Goal: Transaction & Acquisition: Obtain resource

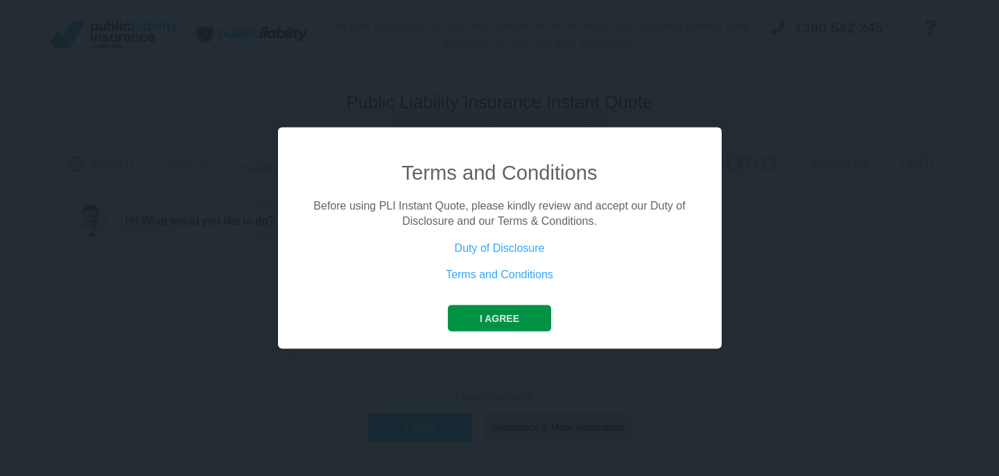
click at [505, 321] on button "I agree" at bounding box center [499, 317] width 103 height 26
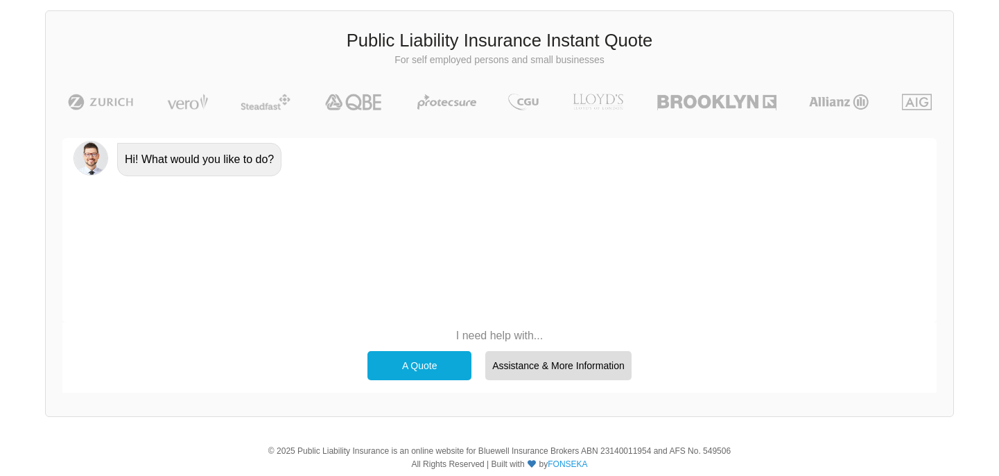
scroll to position [65, 0]
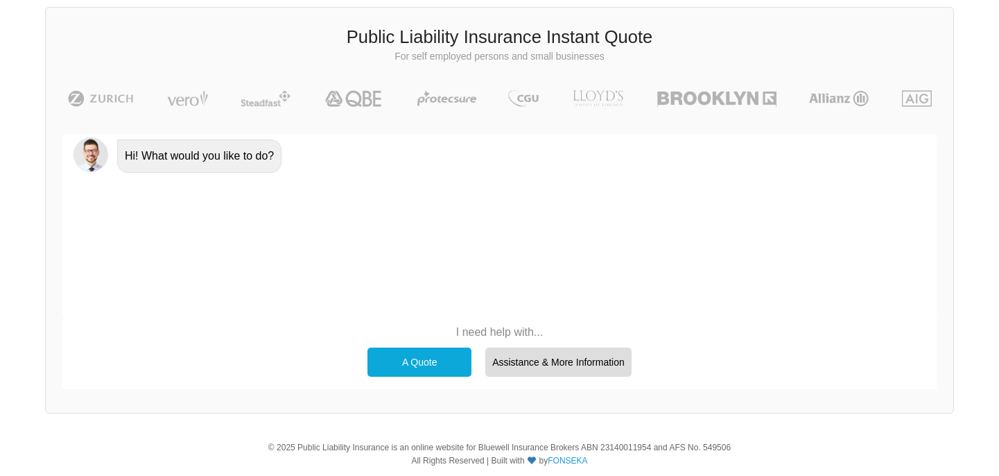
click at [419, 360] on div "A Quote" at bounding box center [420, 361] width 104 height 29
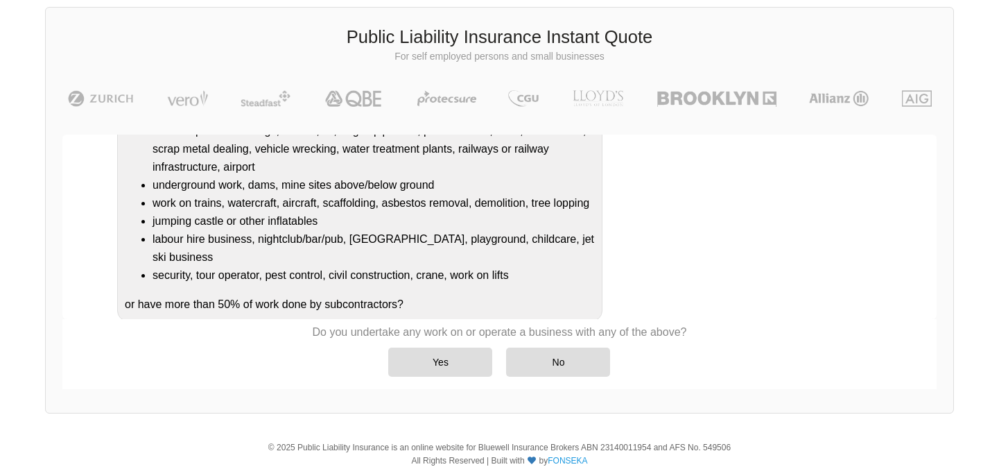
scroll to position [229, 0]
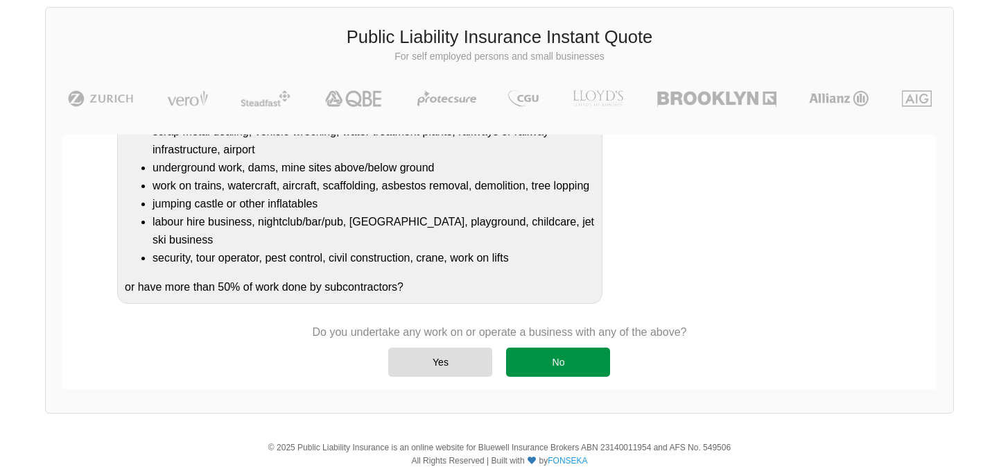
click at [547, 362] on div "No" at bounding box center [558, 361] width 104 height 29
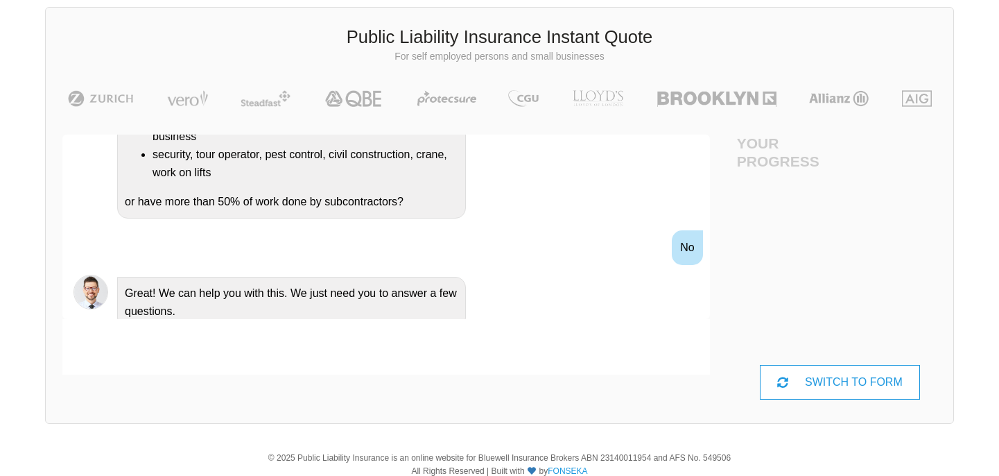
scroll to position [65, 62]
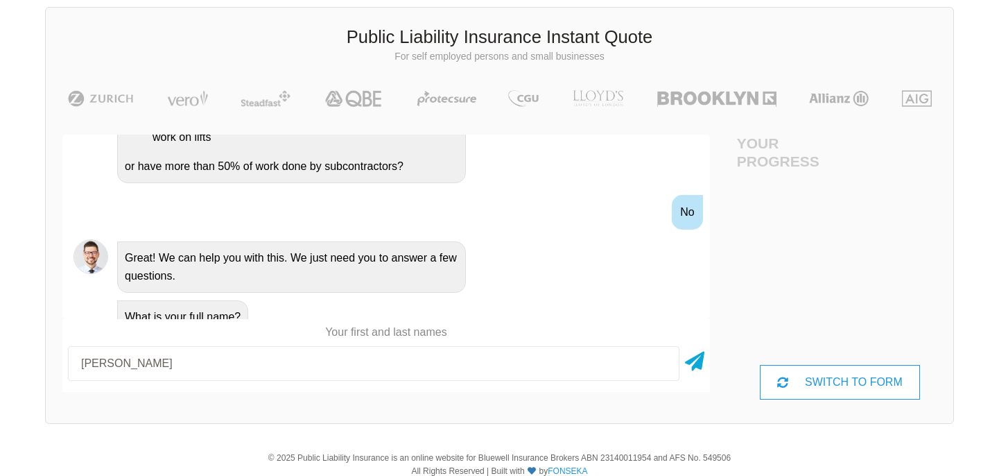
type input "[PERSON_NAME]"
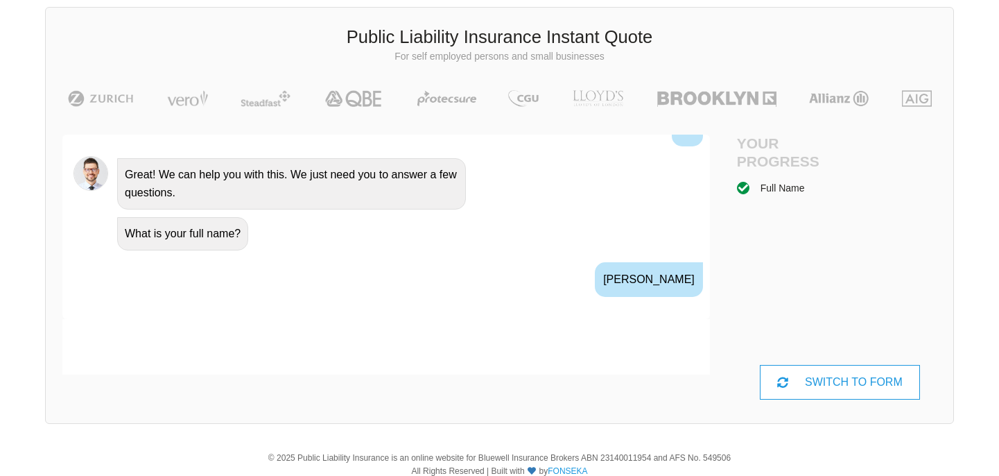
scroll to position [595, 0]
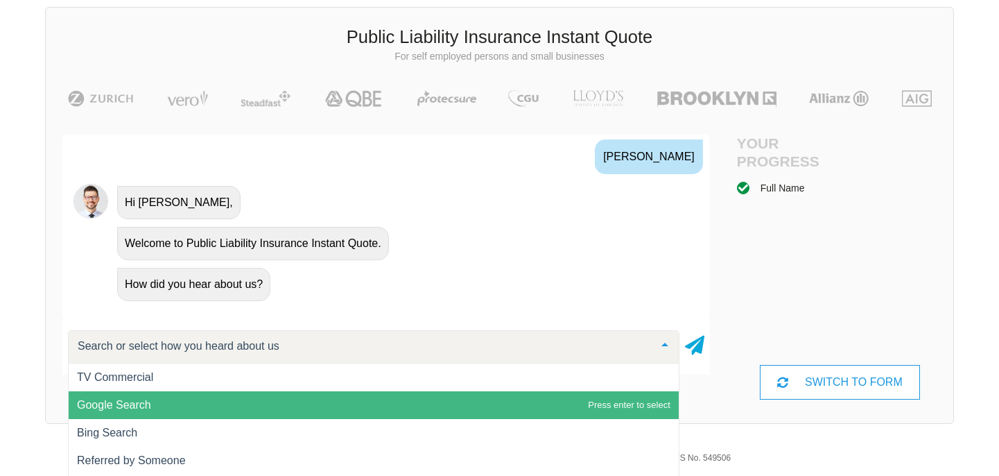
click at [155, 404] on span "Google Search" at bounding box center [374, 405] width 610 height 28
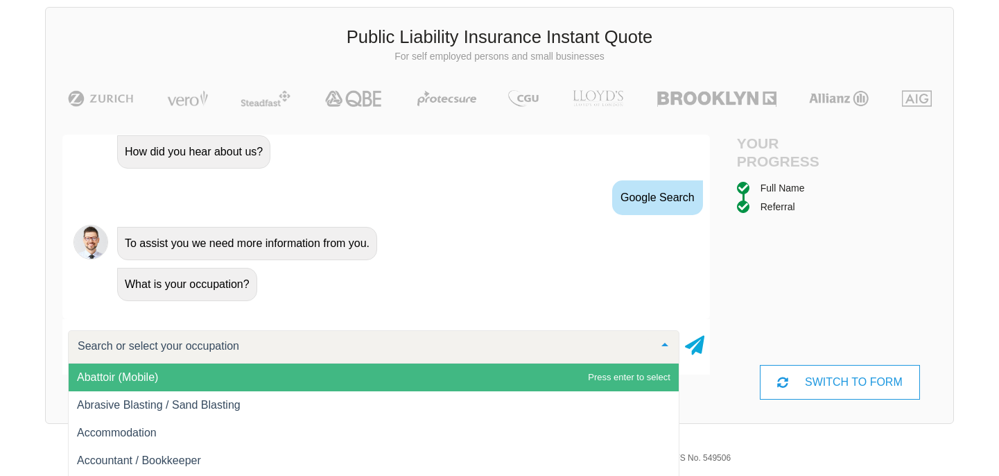
scroll to position [768, 0]
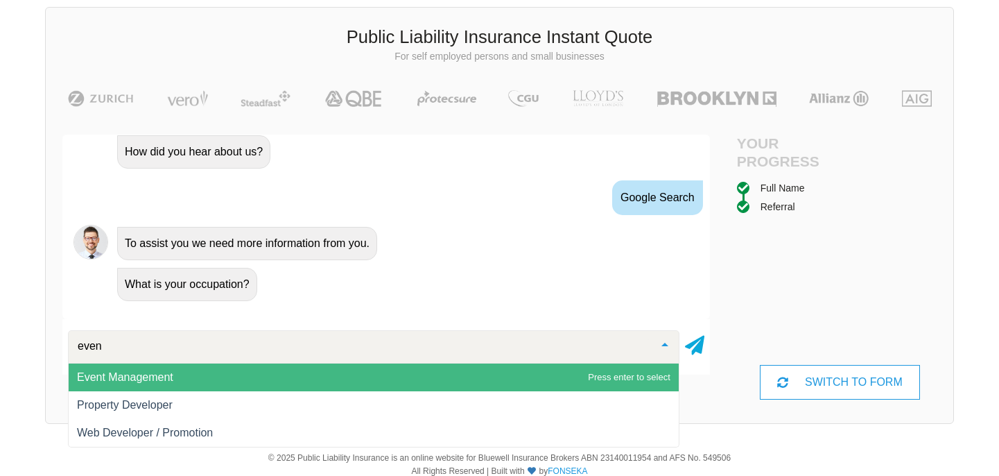
type input "event"
click at [159, 386] on span "Event Management" at bounding box center [374, 377] width 610 height 28
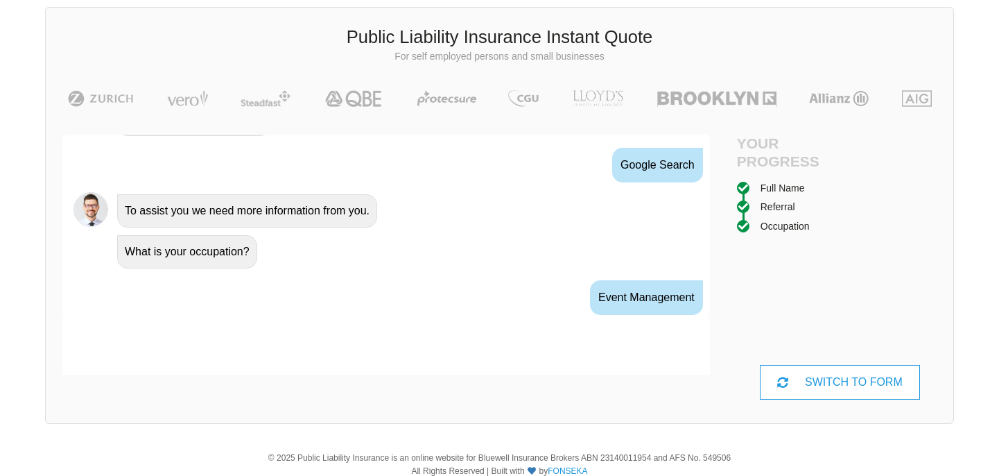
scroll to position [819, 0]
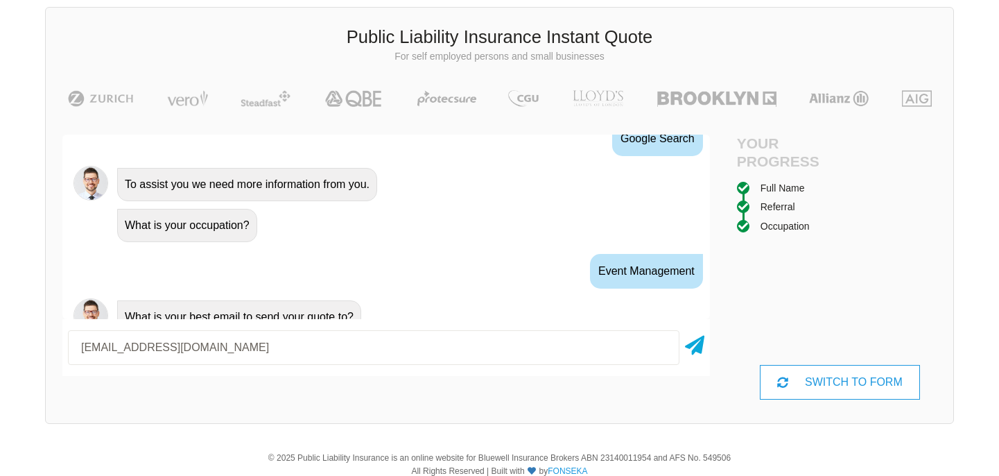
type input "[EMAIL_ADDRESS][DOMAIN_NAME]"
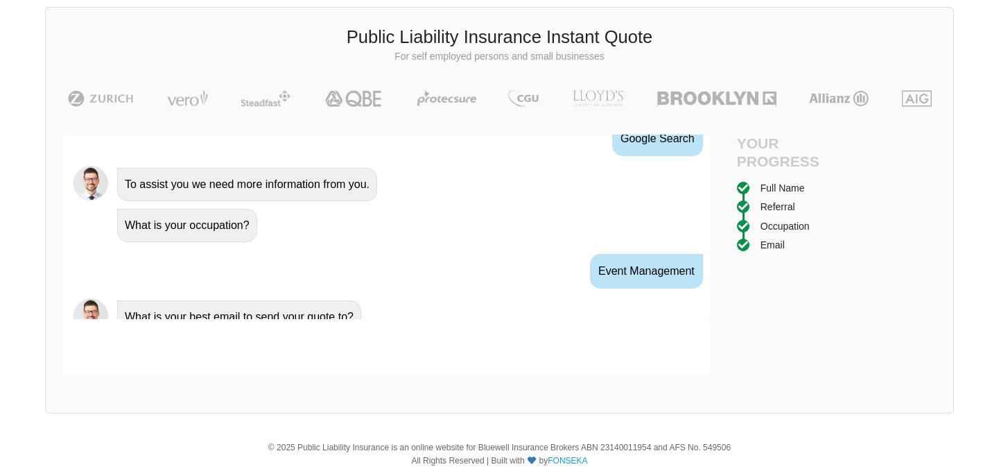
scroll to position [910, 0]
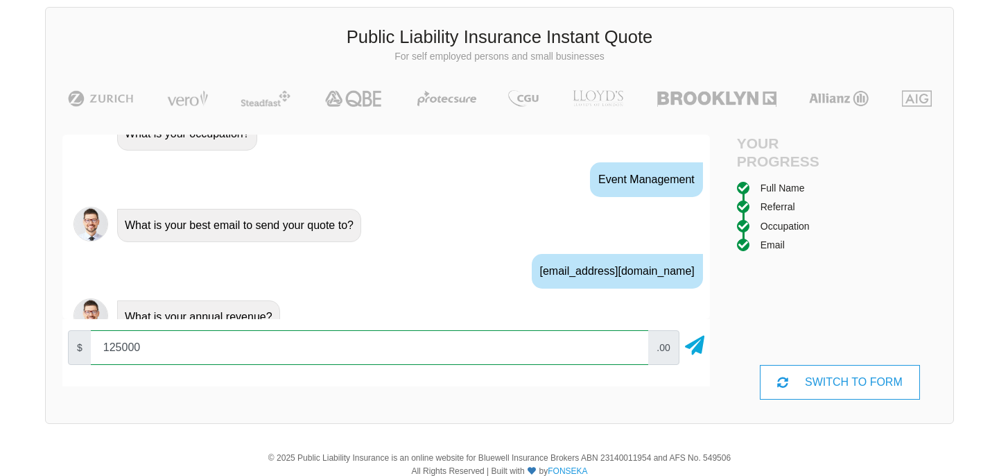
type input "125000"
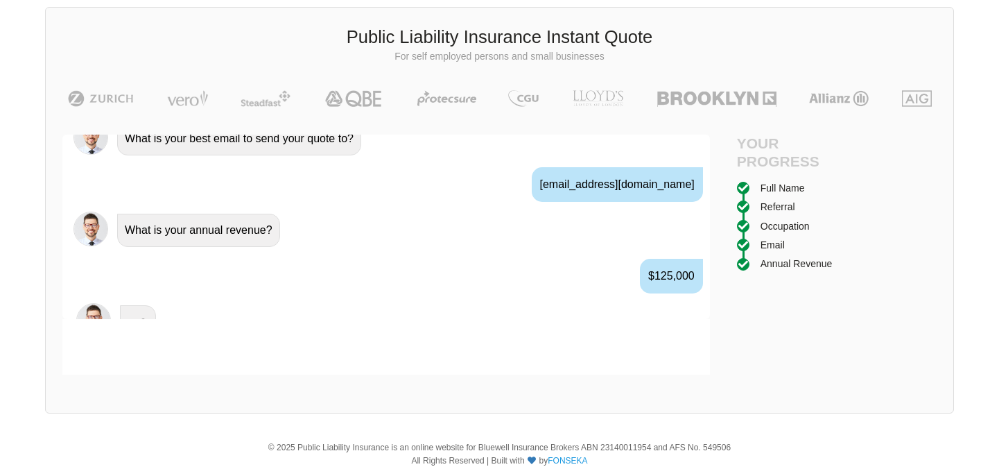
scroll to position [1002, 0]
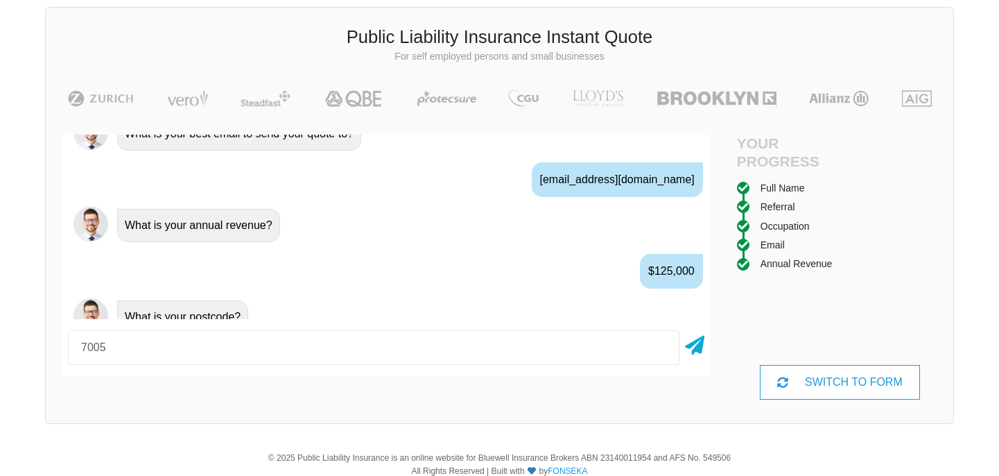
type input "7005"
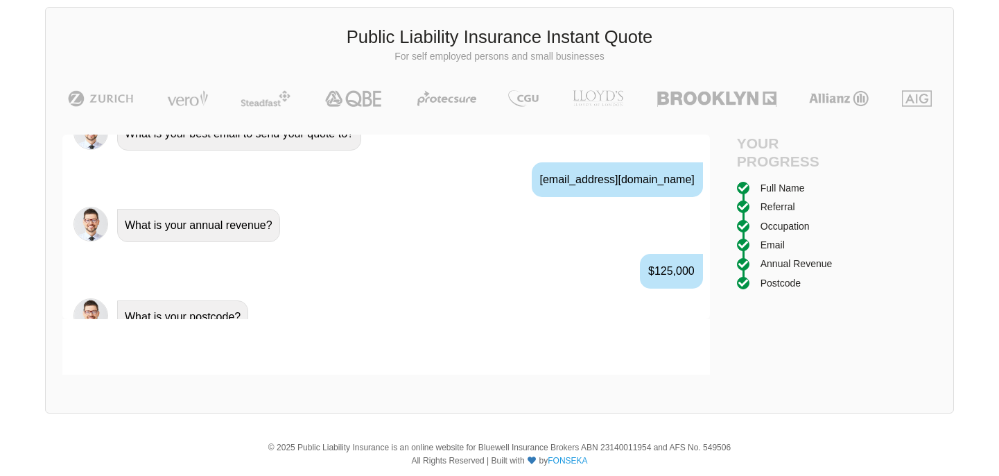
scroll to position [1094, 0]
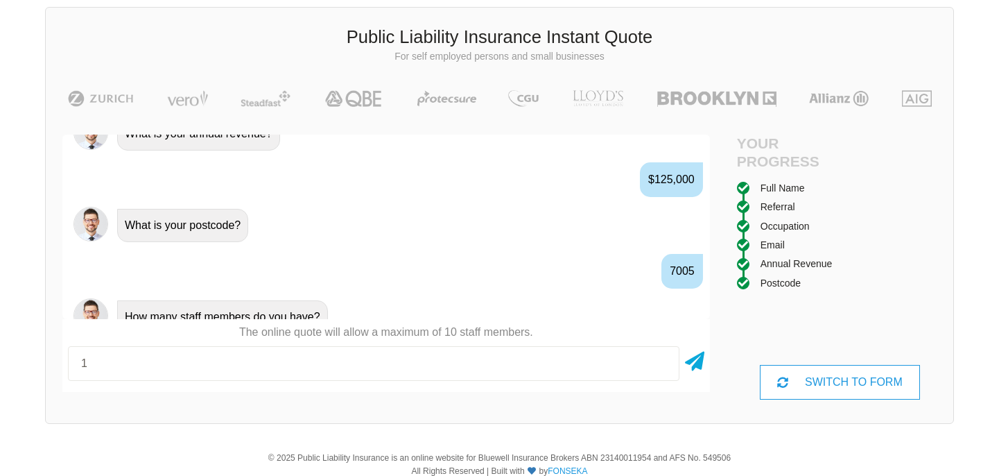
type input "1"
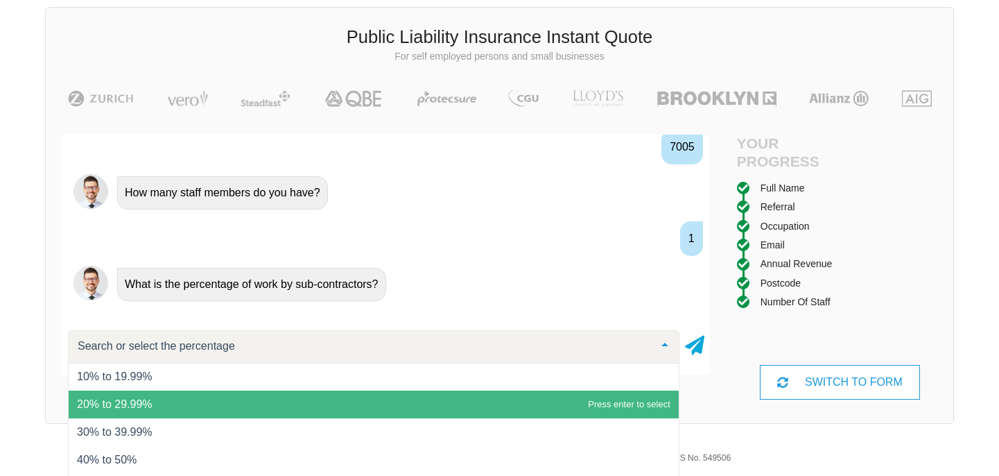
scroll to position [56, 0]
click at [234, 404] on span "20% to 29.99%" at bounding box center [374, 404] width 610 height 28
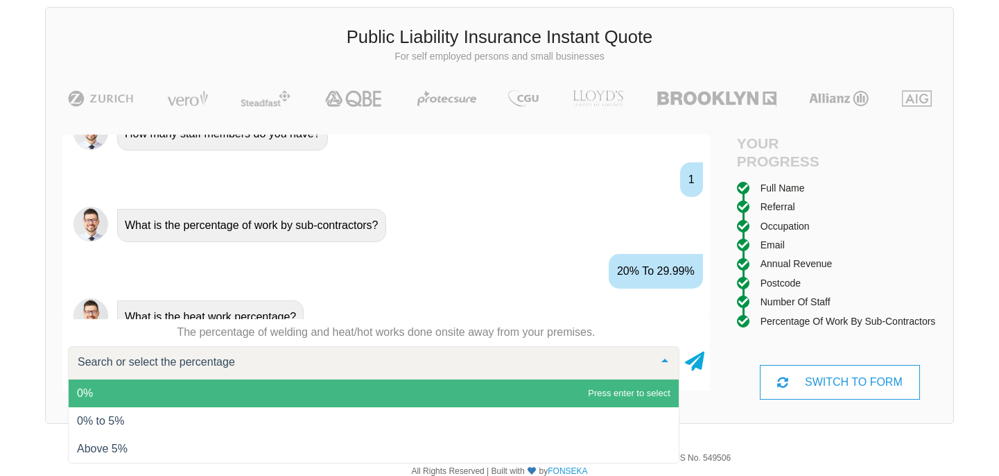
scroll to position [1306, 0]
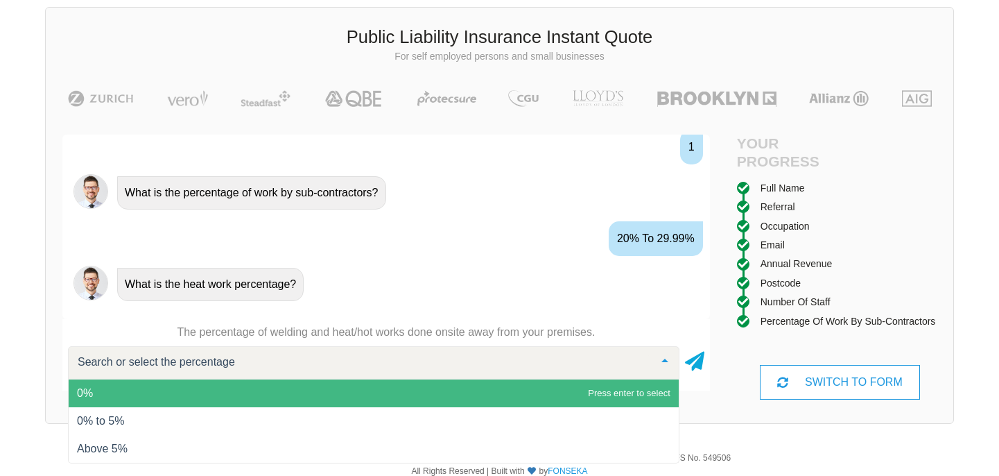
click at [133, 395] on span "0%" at bounding box center [374, 393] width 610 height 28
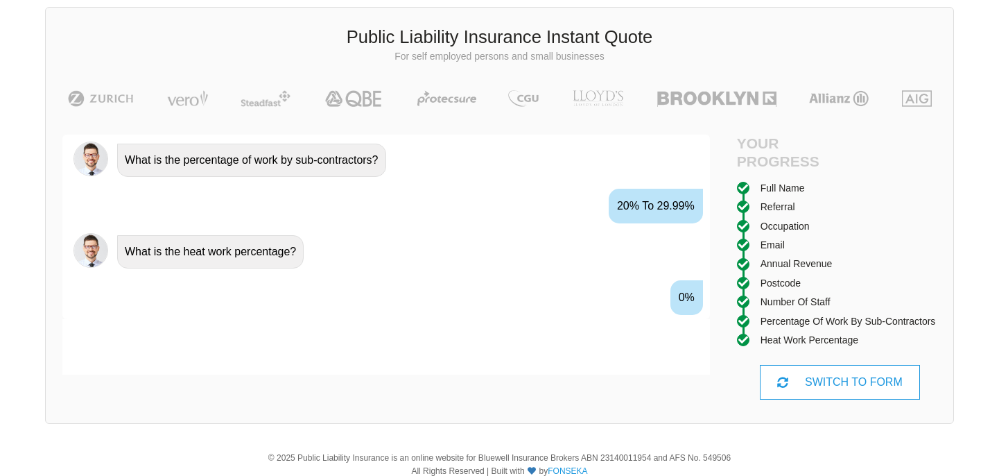
scroll to position [1368, 0]
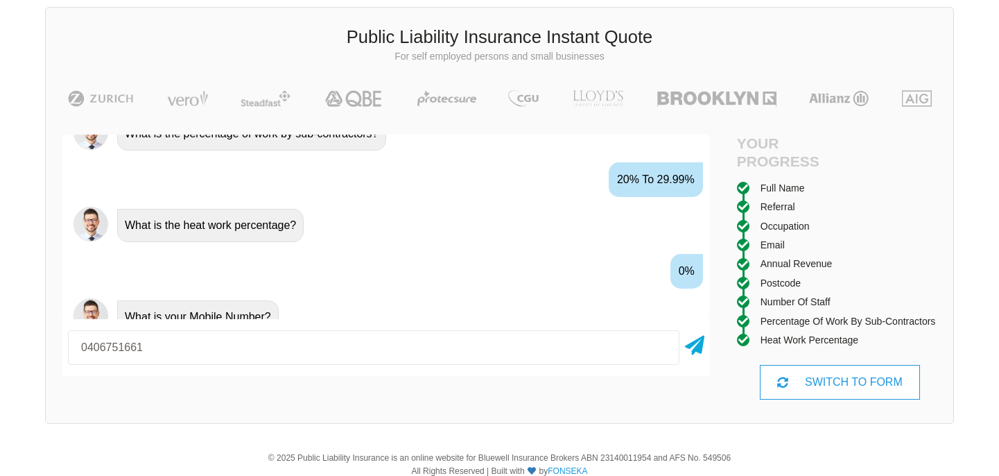
type input "0406751661"
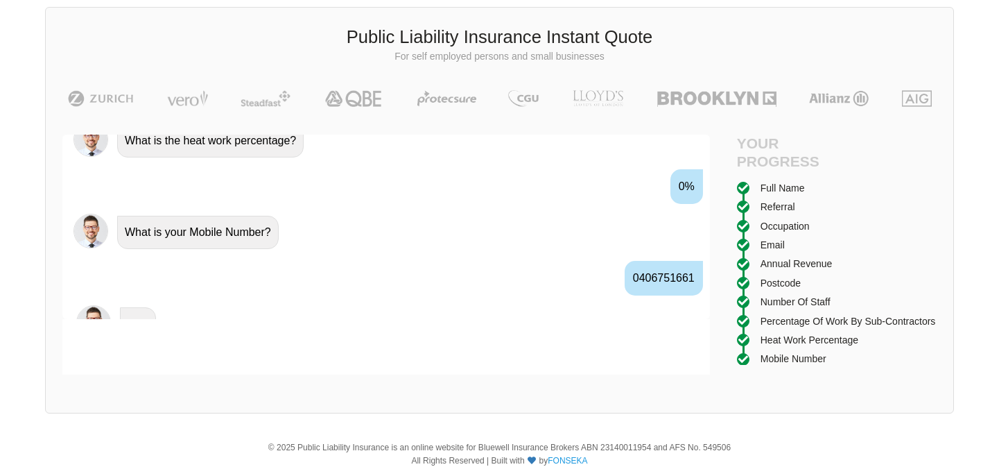
scroll to position [1460, 0]
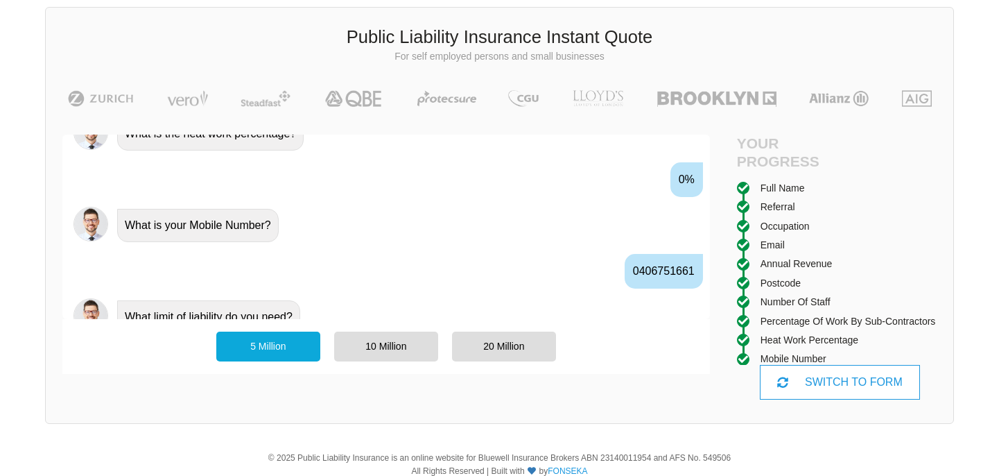
click at [520, 363] on div "5 Million 10 Million 20 Million" at bounding box center [386, 346] width 354 height 43
click at [527, 348] on div "20 Million" at bounding box center [504, 345] width 104 height 29
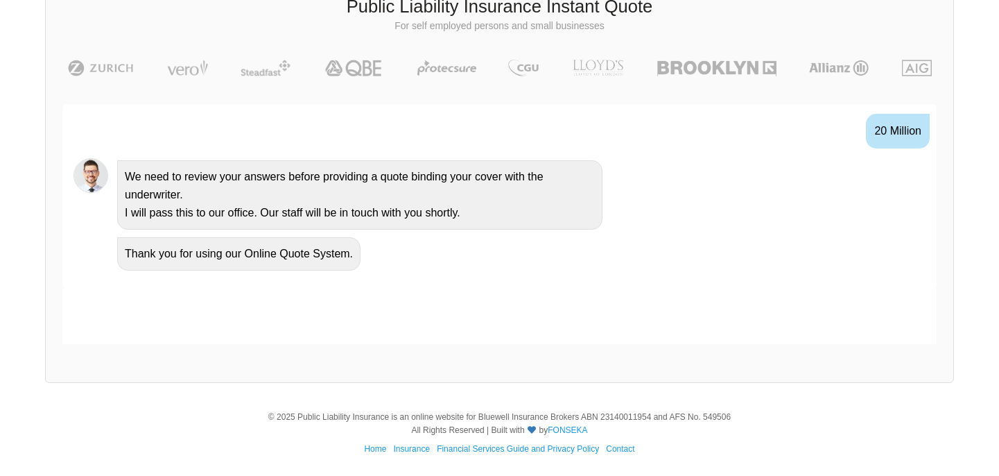
scroll to position [95, 0]
